Goal: Task Accomplishment & Management: Use online tool/utility

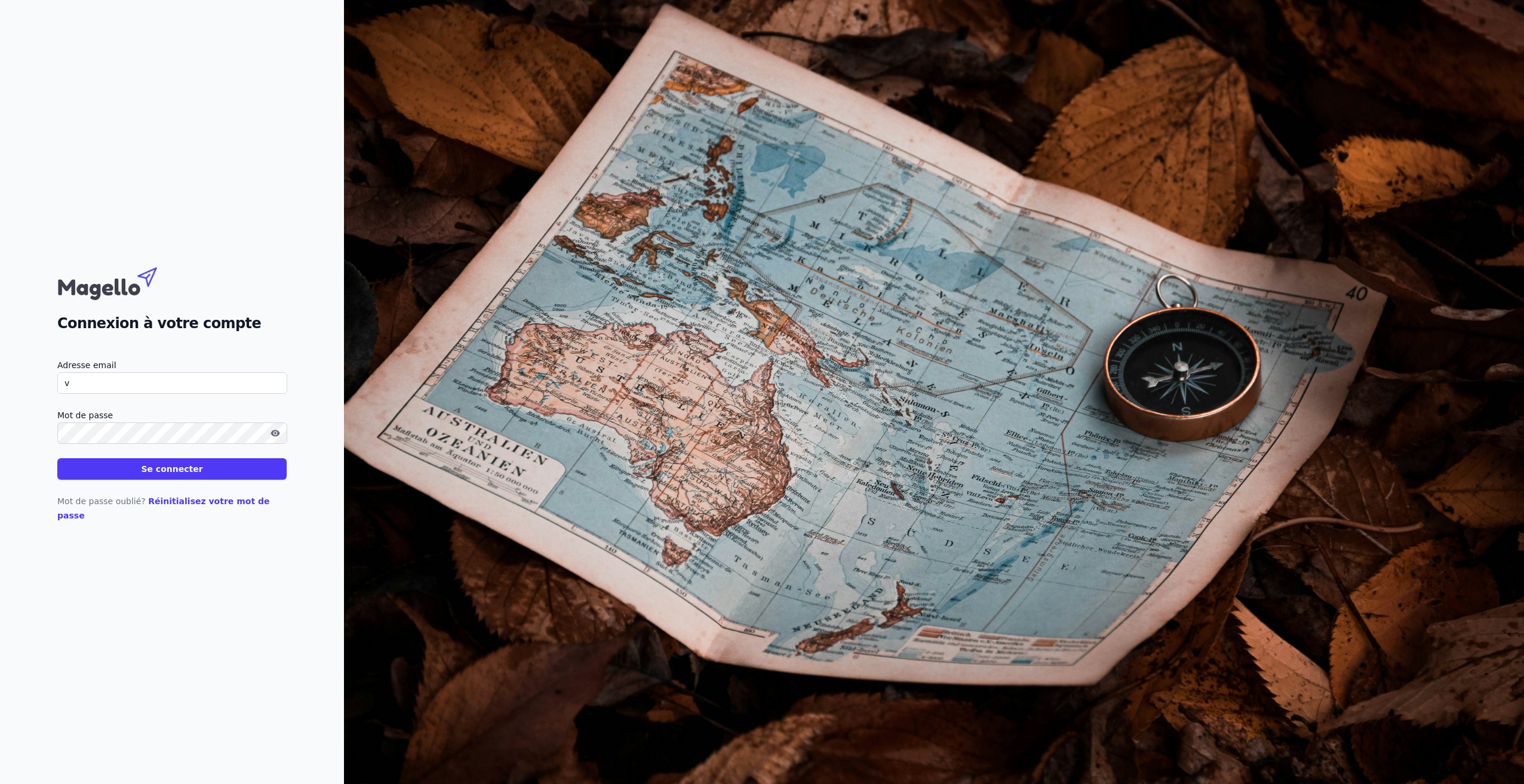
type input "[EMAIL_ADDRESS][DOMAIN_NAME]"
click at [188, 476] on button "Se connecter" at bounding box center [172, 469] width 230 height 21
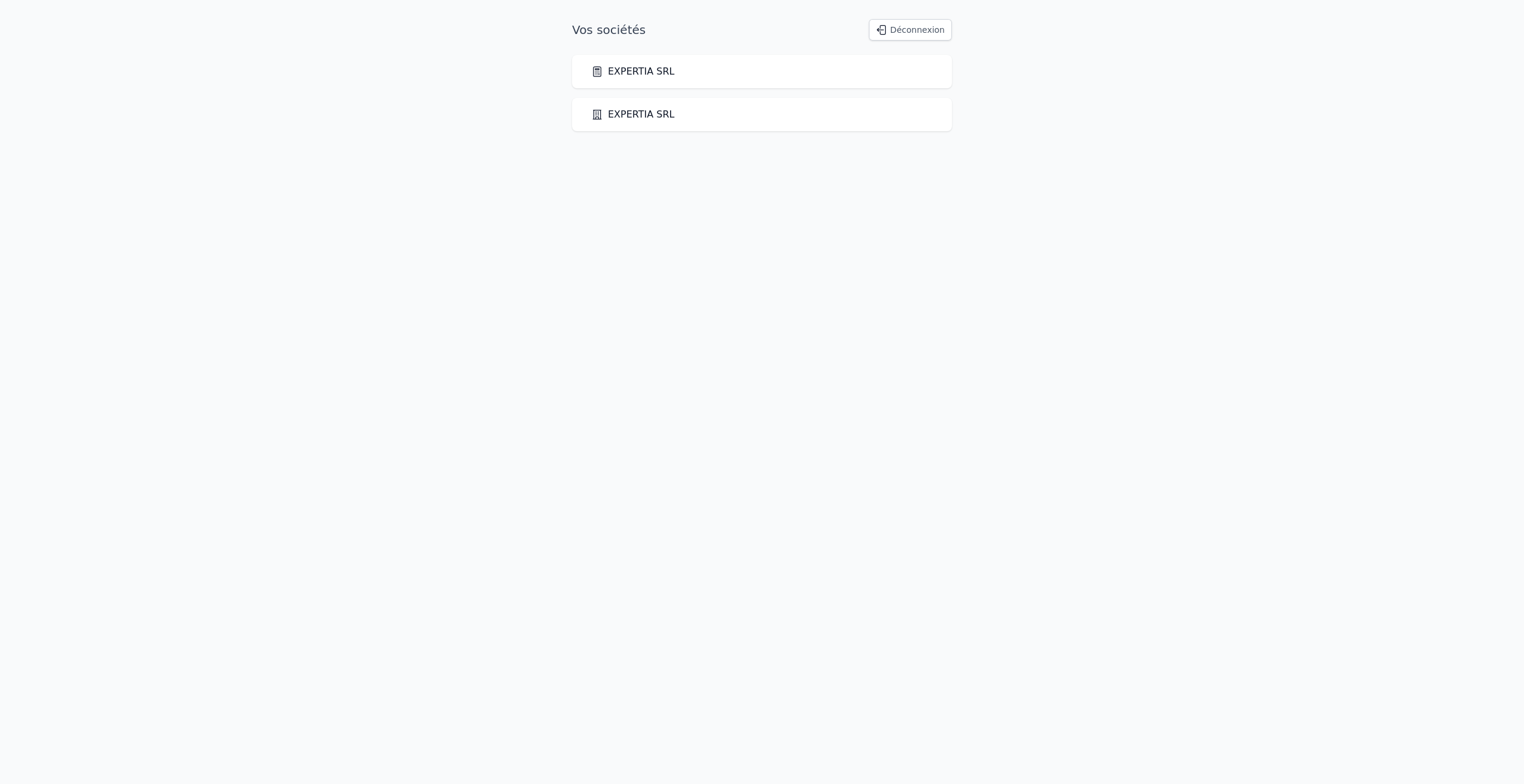
click at [650, 76] on link "EXPERTIA SRL" at bounding box center [633, 71] width 84 height 14
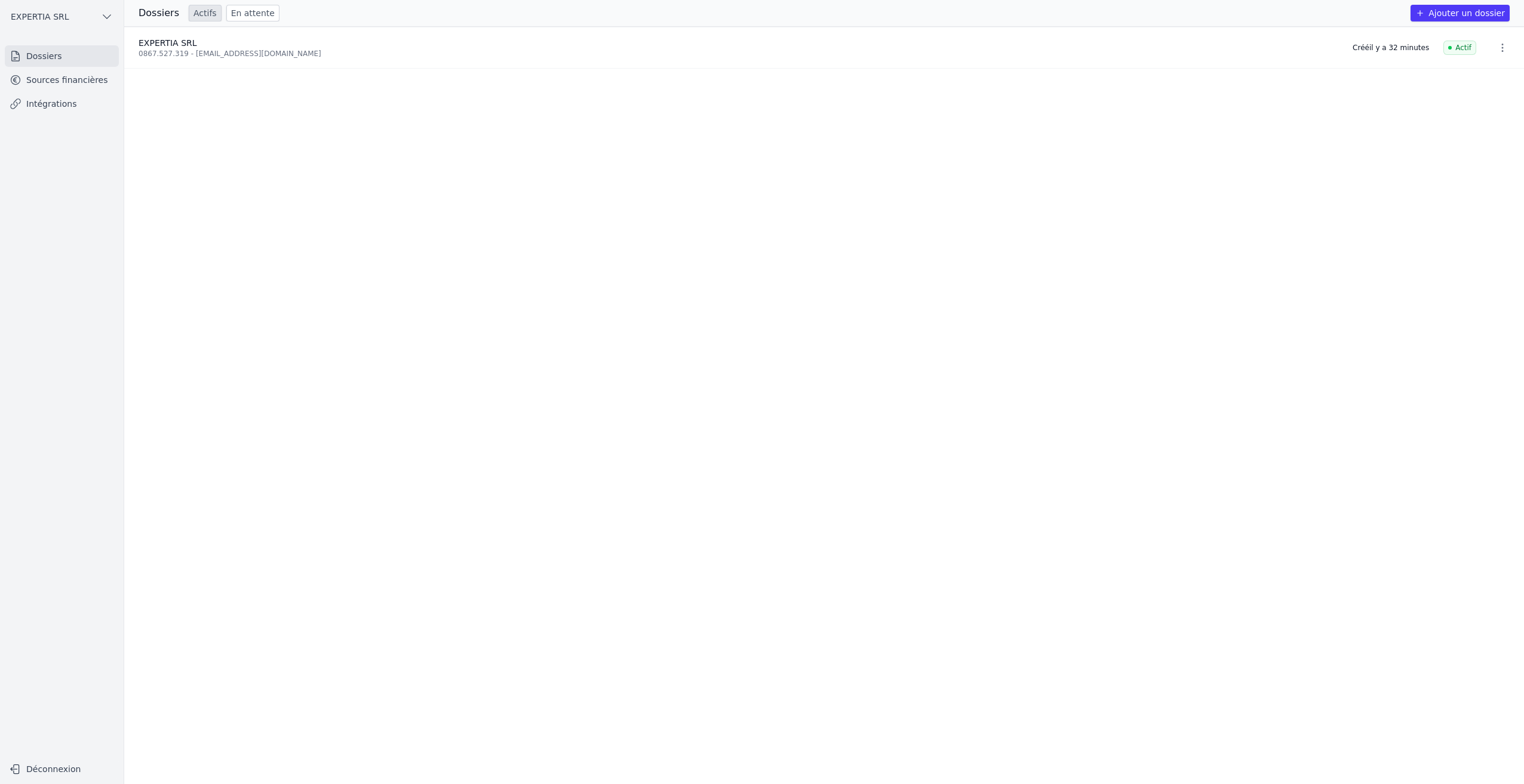
click at [31, 49] on link "Dossiers" at bounding box center [62, 56] width 114 height 21
click at [36, 88] on link "Sources financières" at bounding box center [62, 80] width 114 height 21
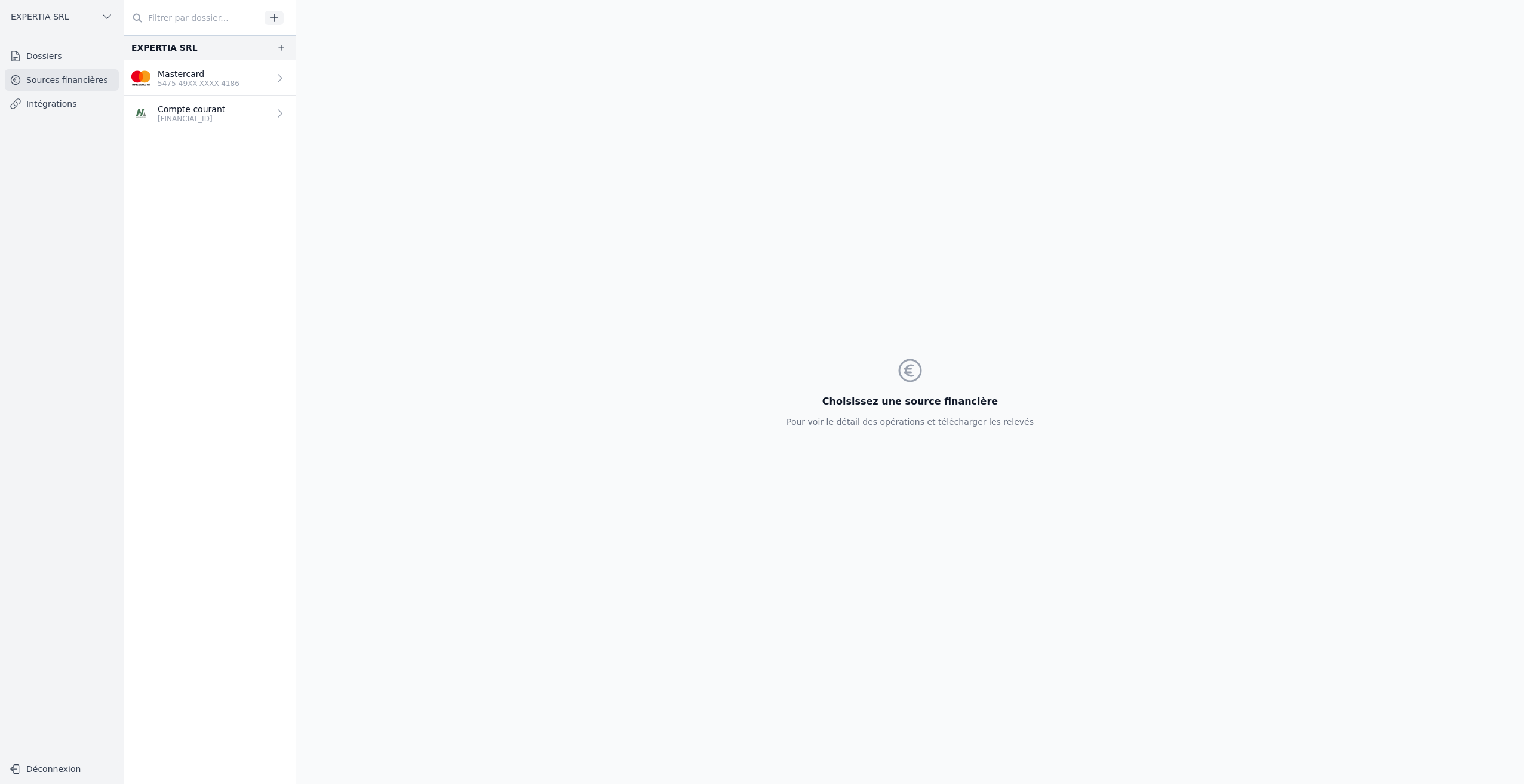
click at [196, 77] on p "Mastercard" at bounding box center [198, 73] width 82 height 12
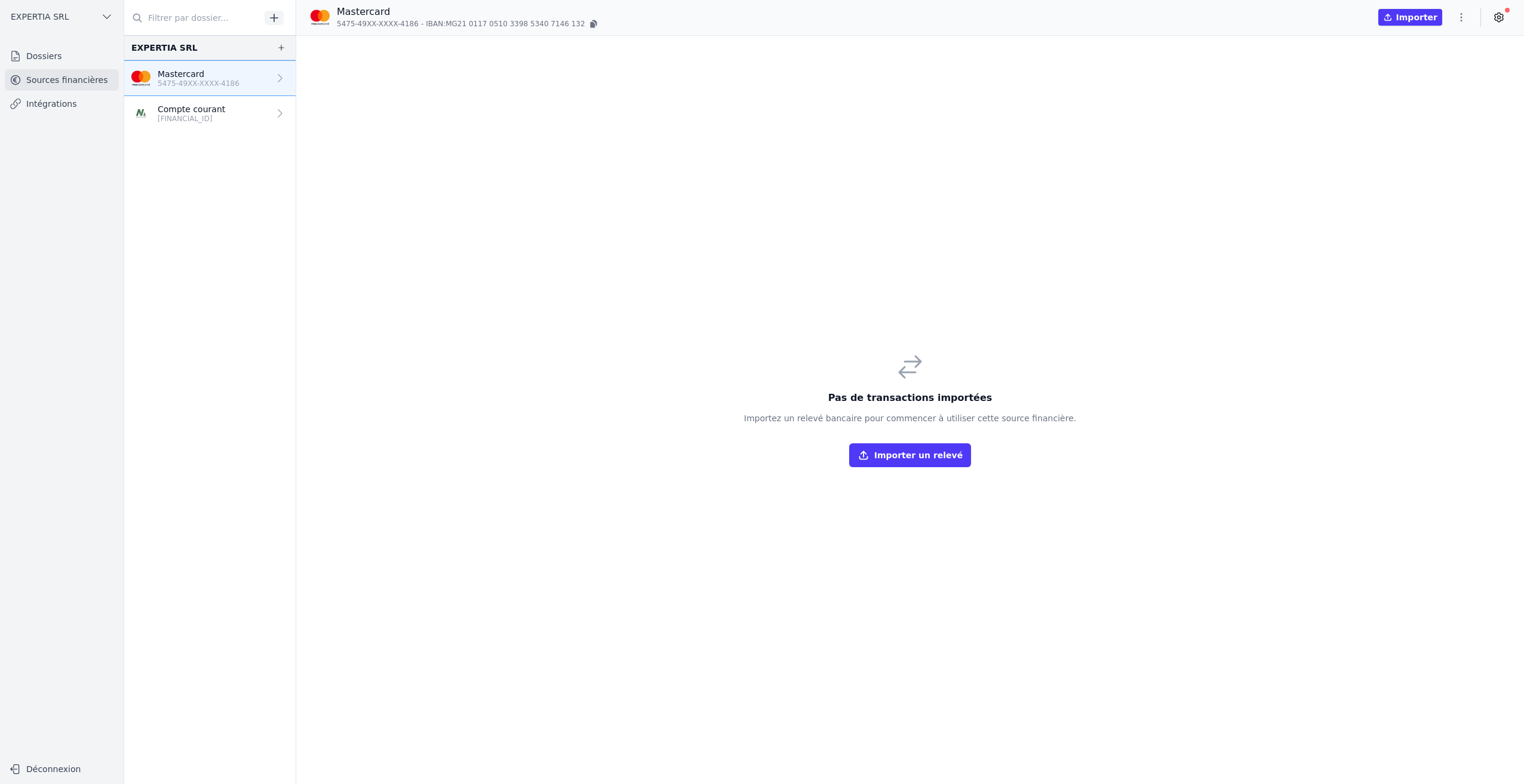
click at [1412, 17] on button "Importer" at bounding box center [1410, 17] width 64 height 17
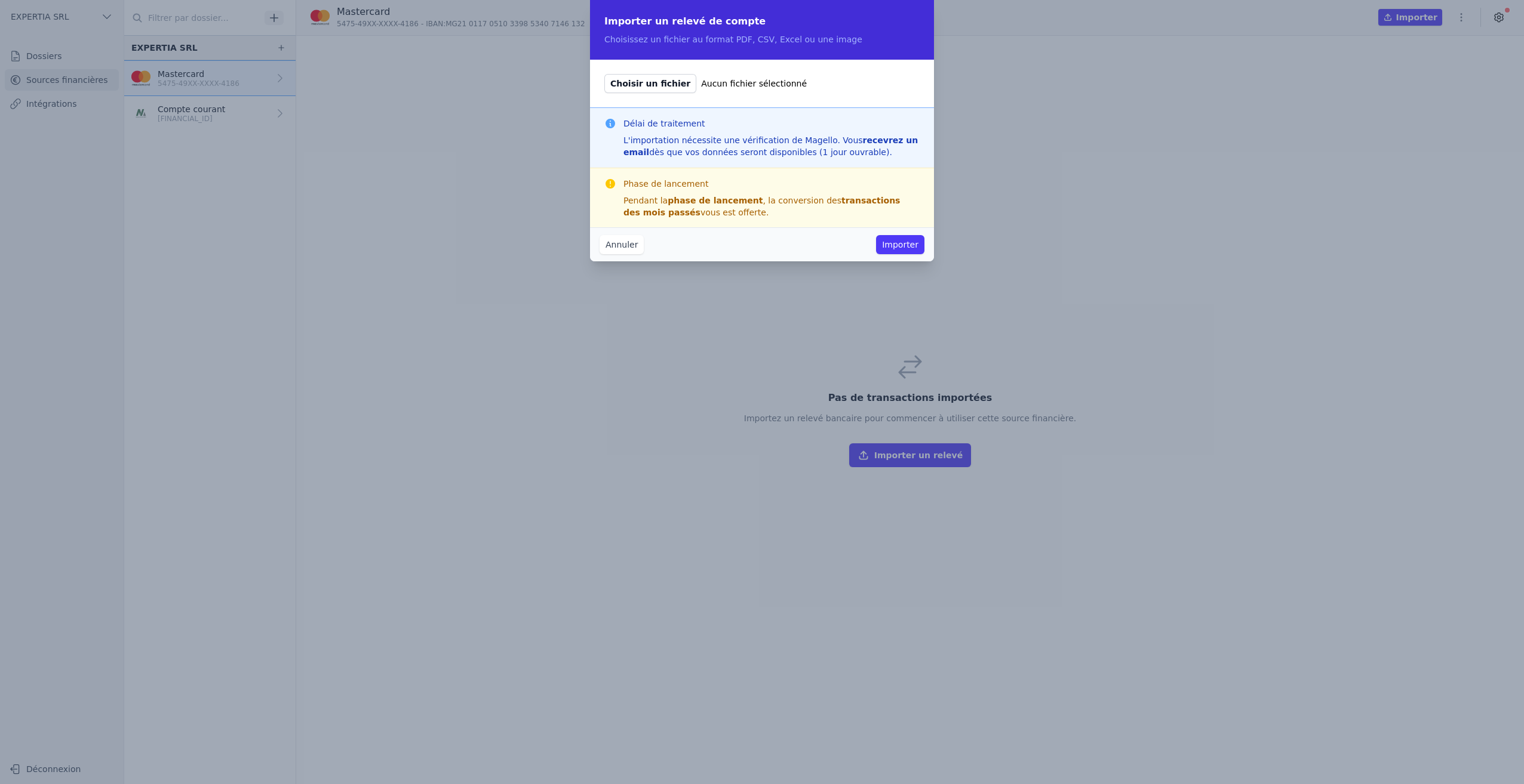
click at [638, 85] on span "Choisir un fichier" at bounding box center [649, 83] width 92 height 19
click at [604, 74] on input "Choisir un fichier Aucun fichier sélectionné" at bounding box center [604, 73] width 1 height 1
type input "C:\fakepath\MC 040925.pdf"
click at [890, 244] on button "Importer" at bounding box center [900, 244] width 48 height 19
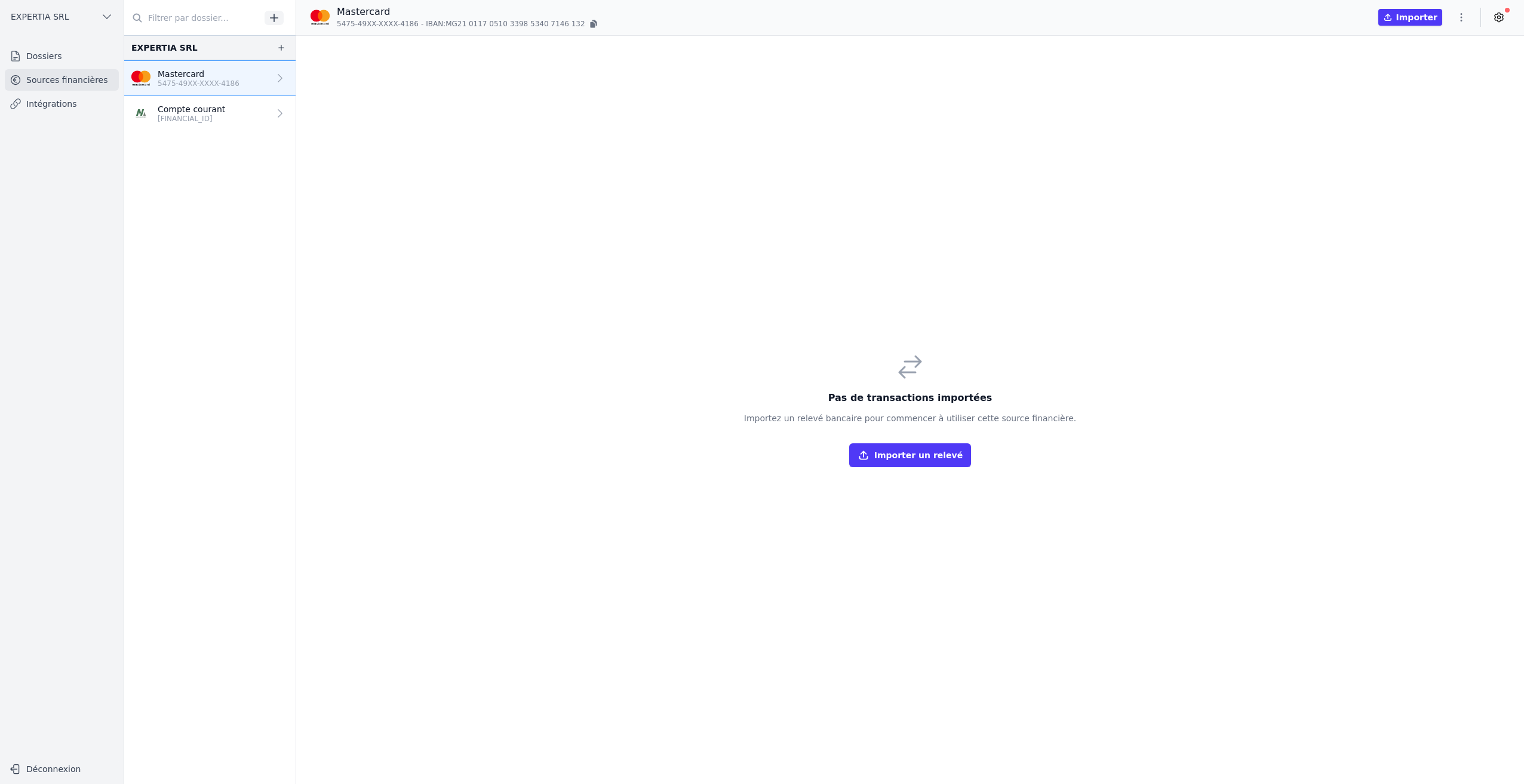
drag, startPoint x: 1494, startPoint y: 32, endPoint x: 1320, endPoint y: 391, distance: 398.9
click at [188, 111] on p "Compte courant" at bounding box center [191, 109] width 68 height 12
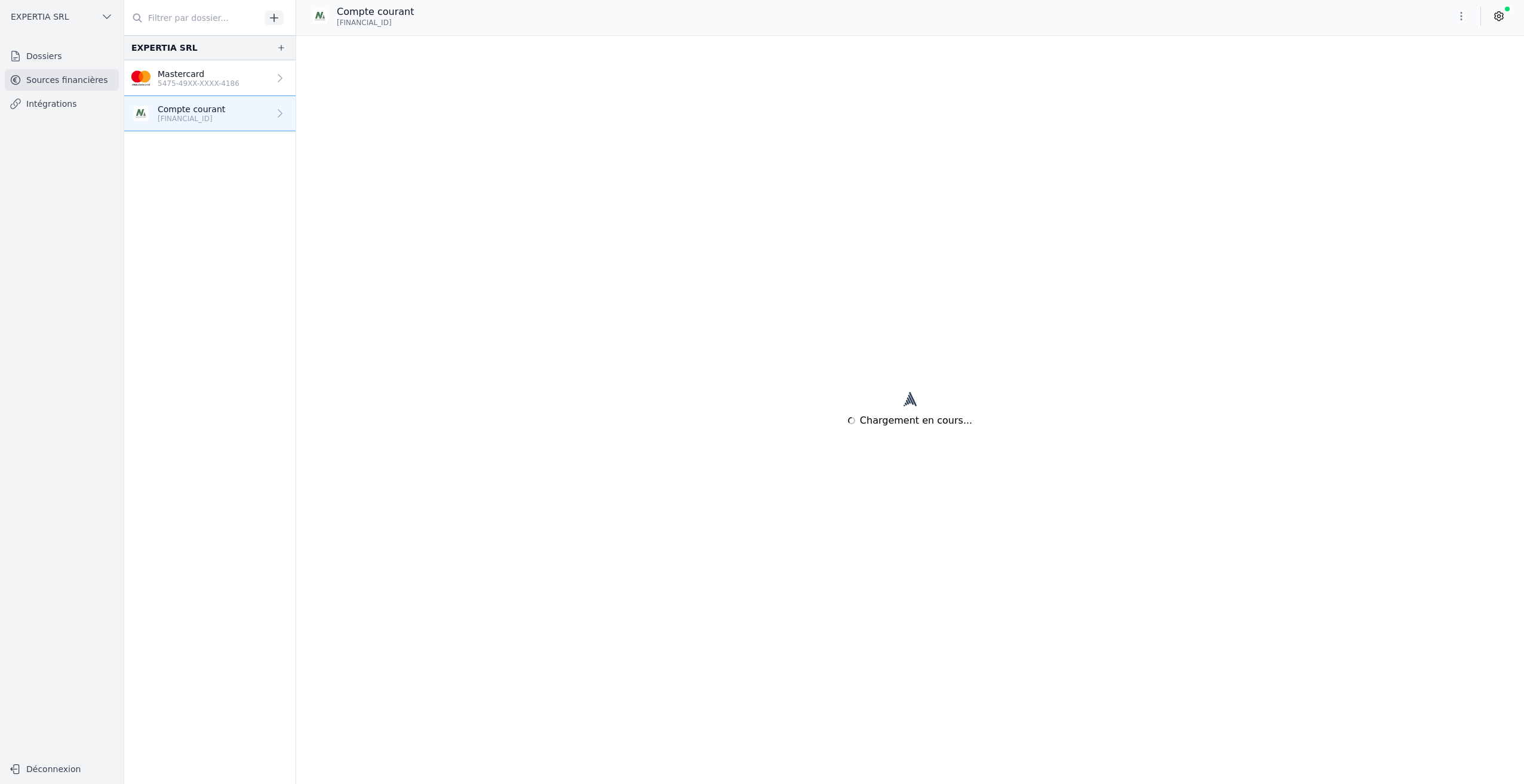
click at [194, 78] on p "Mastercard" at bounding box center [198, 73] width 82 height 12
click at [281, 75] on icon at bounding box center [280, 78] width 12 height 12
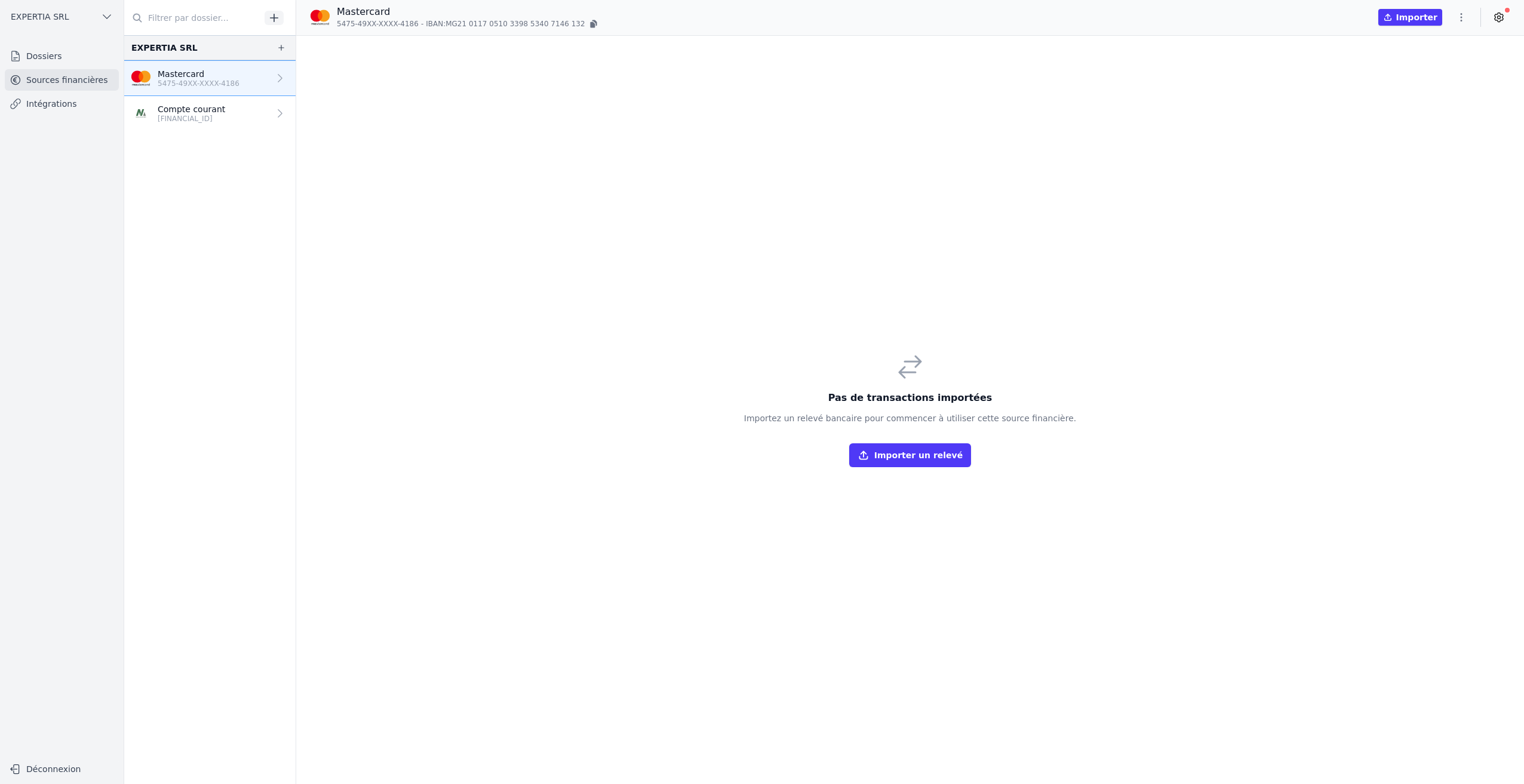
click at [54, 104] on link "Intégrations" at bounding box center [62, 104] width 114 height 21
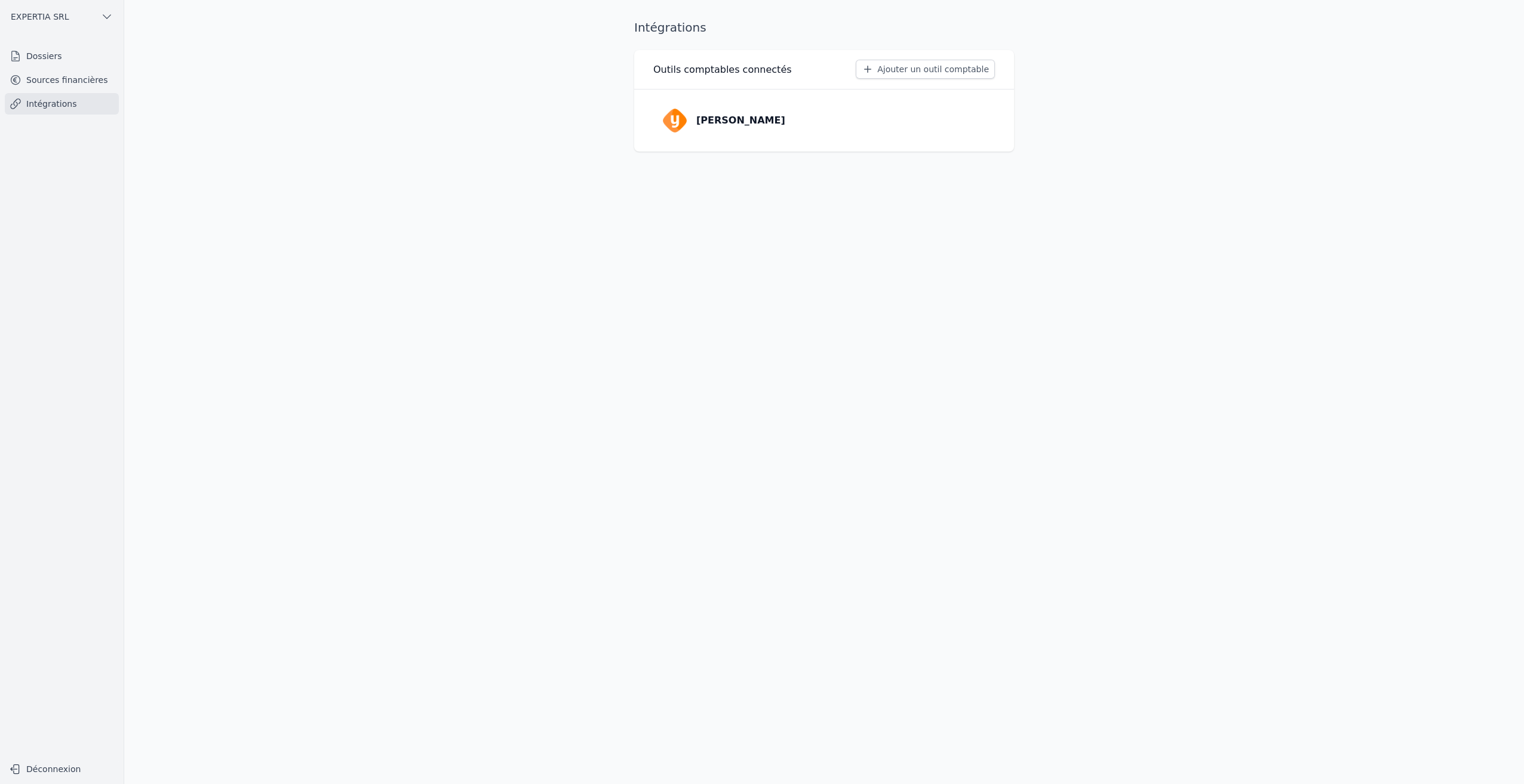
click at [696, 124] on p "[PERSON_NAME]" at bounding box center [741, 121] width 89 height 14
drag, startPoint x: 979, startPoint y: 179, endPoint x: 994, endPoint y: 181, distance: 15.1
click at [994, 181] on div "EXPERTIA SRL Compte courant [FINANCIAL_ID] Use setting Mastercard 5475-49XX-XXX…" at bounding box center [824, 148] width 380 height 123
click at [991, 181] on button "Use setting" at bounding box center [983, 179] width 24 height 12
